Goal: Task Accomplishment & Management: Use online tool/utility

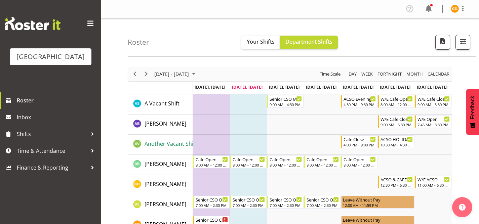
click at [152, 144] on span "Another Vacant Shift" at bounding box center [170, 143] width 52 height 7
click at [301, 137] on td "Timeline Week of September 23, 2025" at bounding box center [285, 145] width 37 height 20
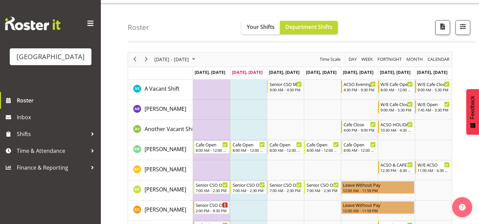
scroll to position [16, 0]
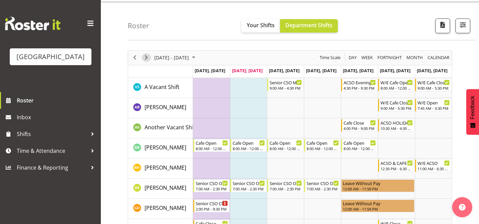
click at [147, 58] on span "Next" at bounding box center [146, 57] width 8 height 8
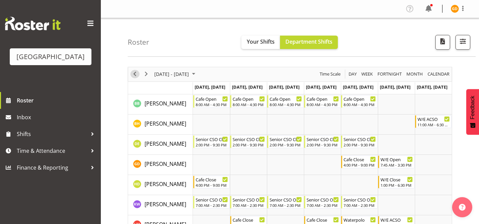
click at [134, 74] on span "Previous" at bounding box center [135, 74] width 8 height 8
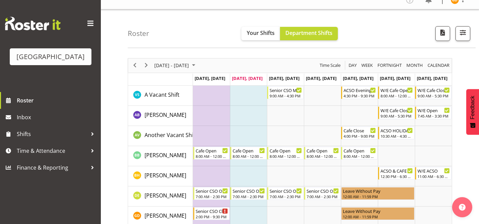
scroll to position [9, 0]
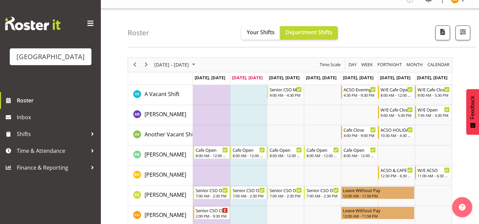
click at [259, 115] on td "Timeline Week of September 23, 2025" at bounding box center [248, 115] width 37 height 20
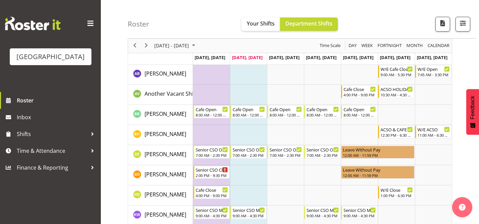
scroll to position [52, 0]
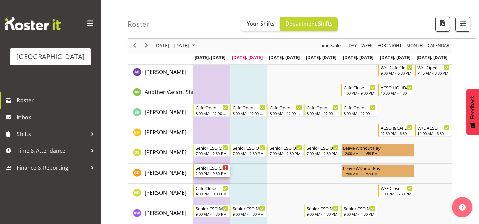
click at [217, 167] on div "Senior CSO Closing" at bounding box center [212, 167] width 33 height 7
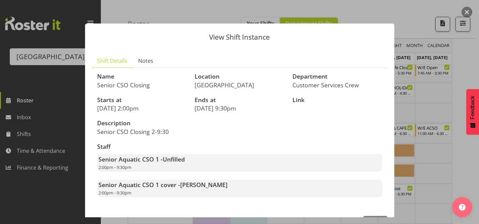
scroll to position [24, 0]
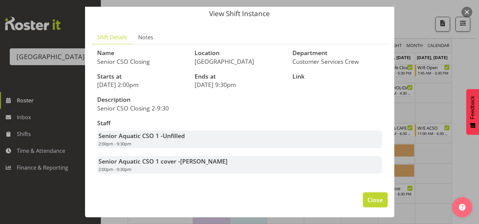
click at [371, 198] on span "Close" at bounding box center [374, 200] width 15 height 9
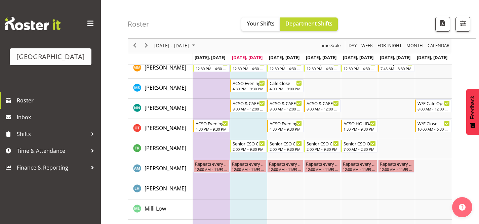
scroll to position [359, 0]
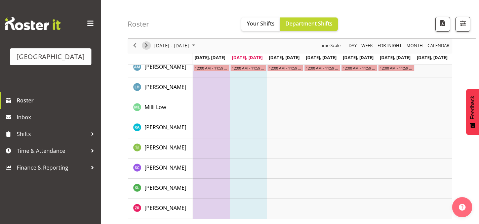
click at [148, 46] on span "Next" at bounding box center [146, 46] width 8 height 8
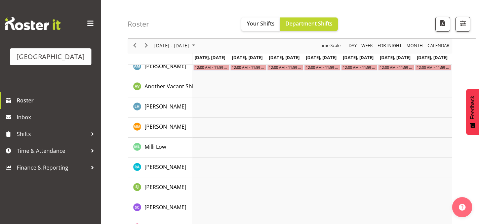
scroll to position [359, 0]
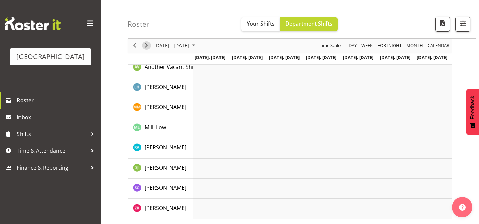
click at [146, 48] on span "Next" at bounding box center [146, 46] width 8 height 8
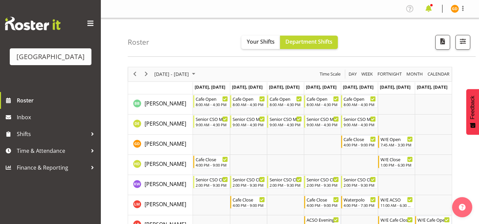
click at [428, 11] on span at bounding box center [428, 8] width 11 height 11
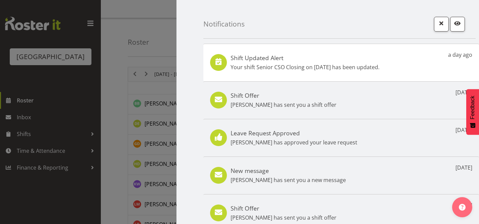
click at [433, 24] on div "Notifications" at bounding box center [339, 19] width 272 height 39
click at [436, 25] on button "button" at bounding box center [441, 24] width 15 height 15
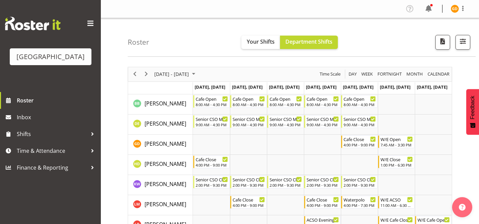
click at [134, 79] on div "previous period" at bounding box center [134, 74] width 11 height 14
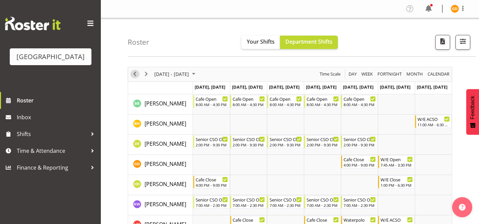
click at [138, 77] on div "previous period" at bounding box center [134, 74] width 11 height 14
